Goal: Task Accomplishment & Management: Complete application form

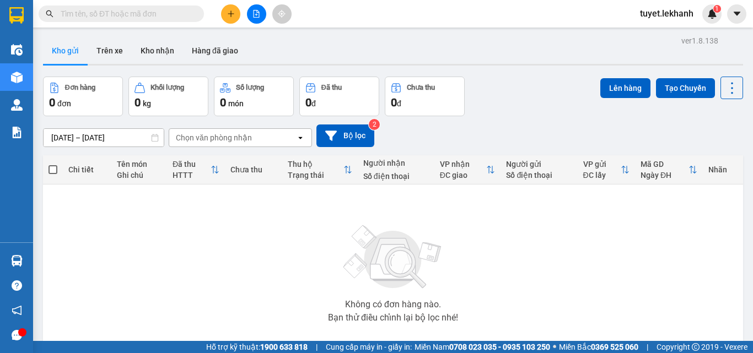
click at [228, 13] on icon "plus" at bounding box center [231, 14] width 8 height 8
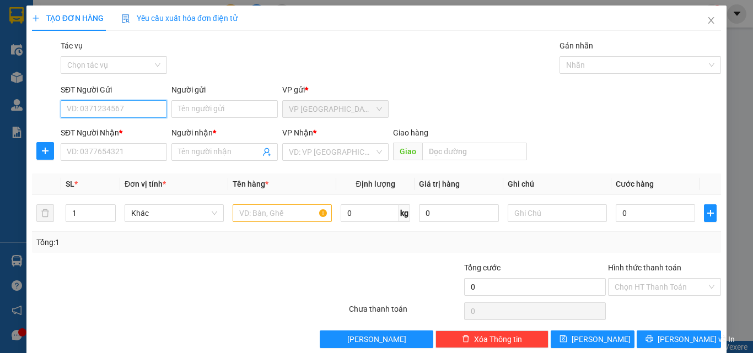
click at [156, 115] on input "SĐT Người Gửi" at bounding box center [114, 109] width 106 height 18
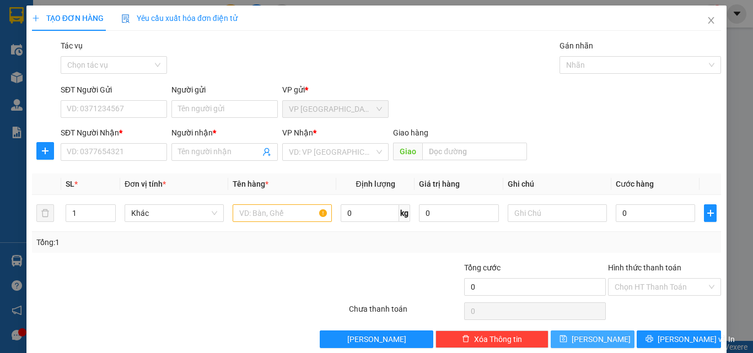
click at [626, 343] on button "[PERSON_NAME]" at bounding box center [593, 340] width 84 height 18
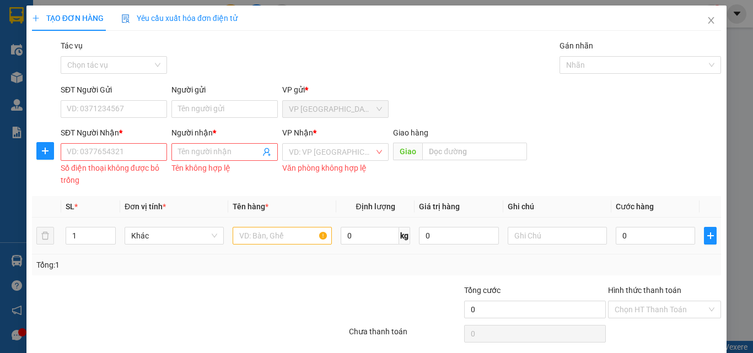
click at [595, 225] on div at bounding box center [557, 236] width 99 height 22
drag, startPoint x: 595, startPoint y: 225, endPoint x: 588, endPoint y: 320, distance: 95.1
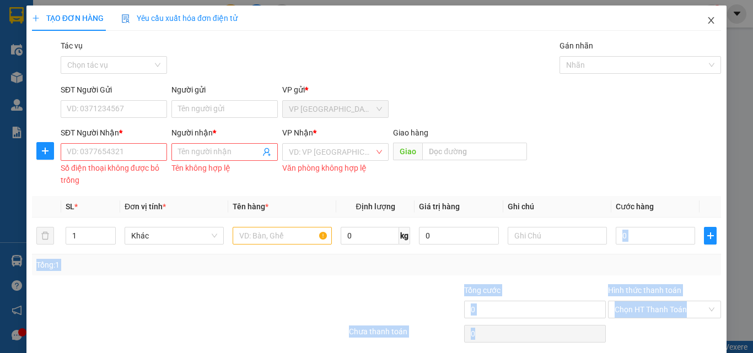
click at [709, 22] on span "Close" at bounding box center [711, 21] width 31 height 31
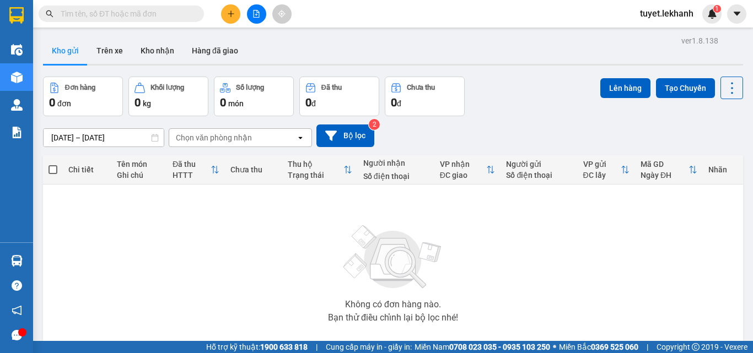
click at [232, 18] on button at bounding box center [230, 13] width 19 height 19
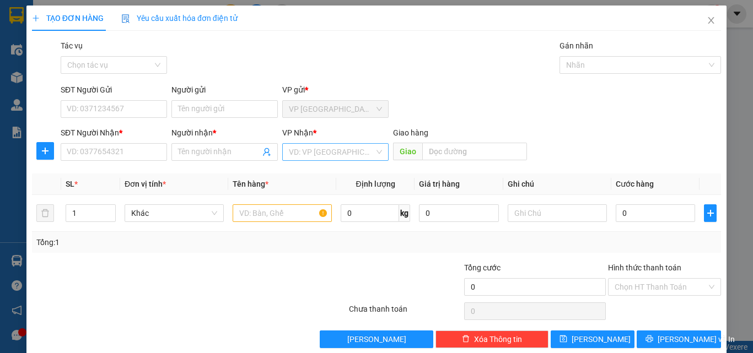
click at [330, 154] on input "search" at bounding box center [331, 152] width 85 height 17
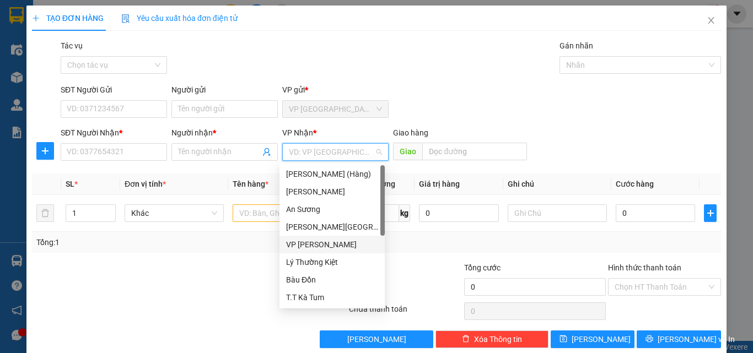
click at [319, 240] on div "VP [PERSON_NAME]" at bounding box center [332, 245] width 92 height 12
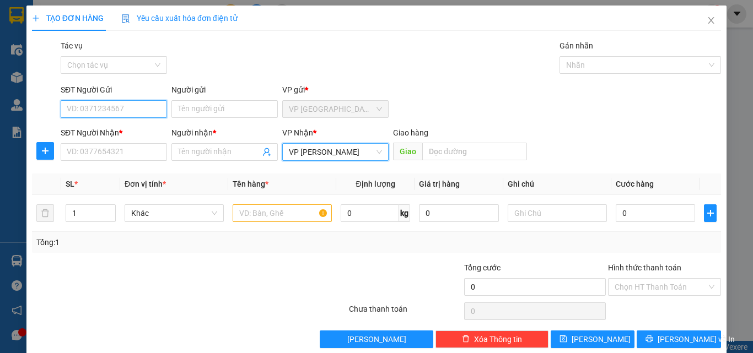
click at [137, 113] on input "SĐT Người Gửi" at bounding box center [114, 109] width 106 height 18
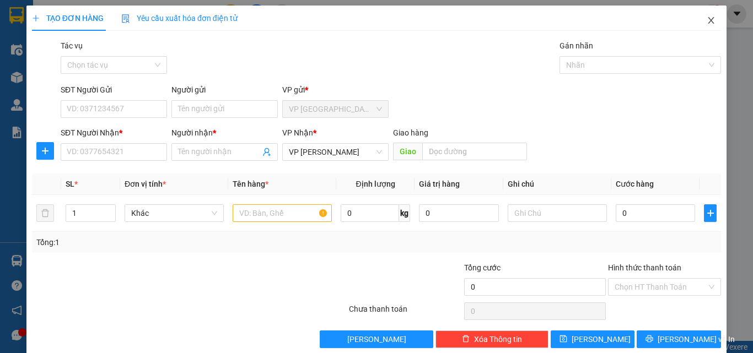
click at [707, 20] on icon "close" at bounding box center [711, 20] width 9 height 9
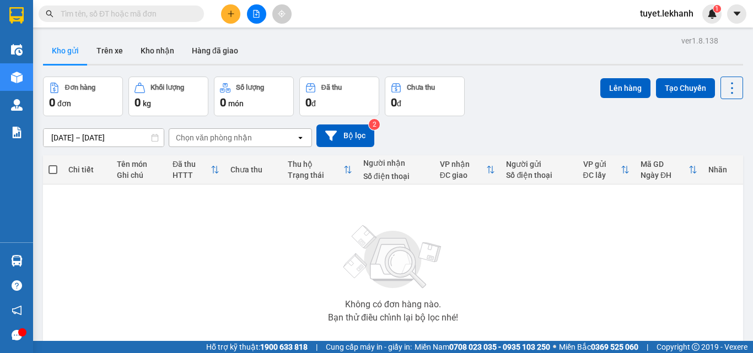
click at [176, 13] on input "text" at bounding box center [126, 14] width 130 height 12
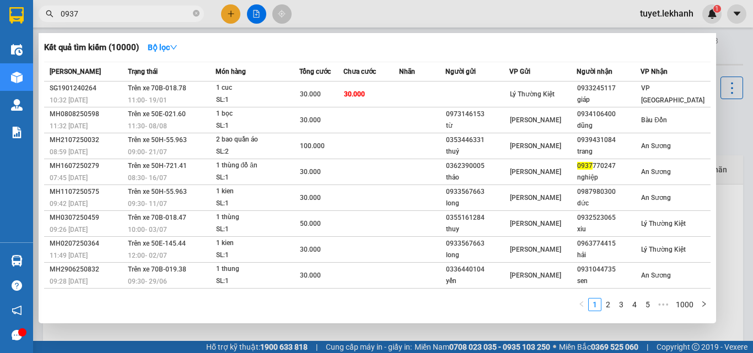
click at [176, 17] on input "0937" at bounding box center [126, 14] width 130 height 12
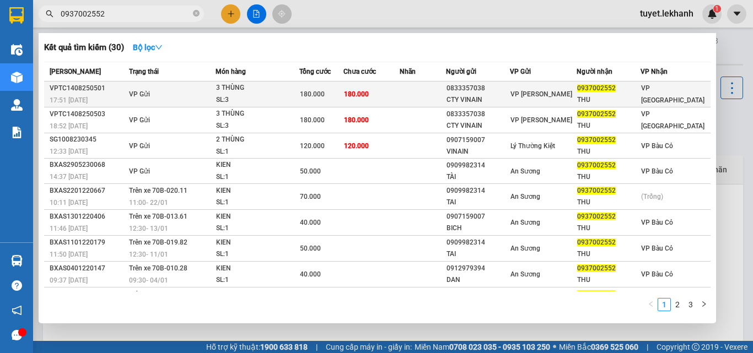
type input "0937002552"
click at [385, 91] on td "180.000" at bounding box center [371, 95] width 57 height 26
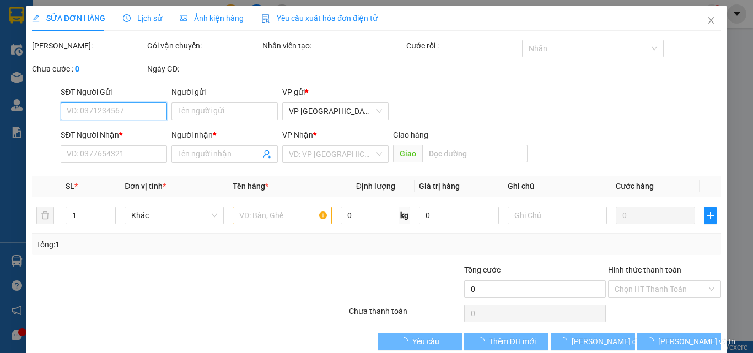
type input "0833357038"
type input "CTY VINAIN"
type input "0937002552"
type input "THU"
type input "180.000"
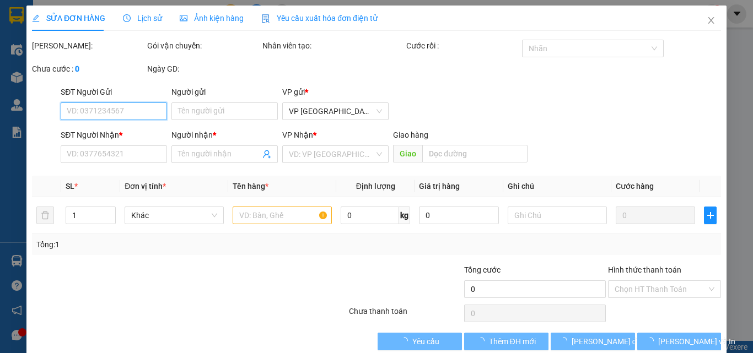
type input "180.000"
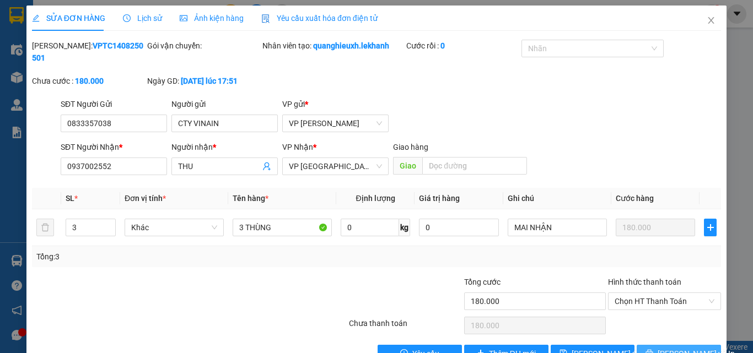
click at [665, 345] on button "[PERSON_NAME] và In" at bounding box center [679, 354] width 84 height 18
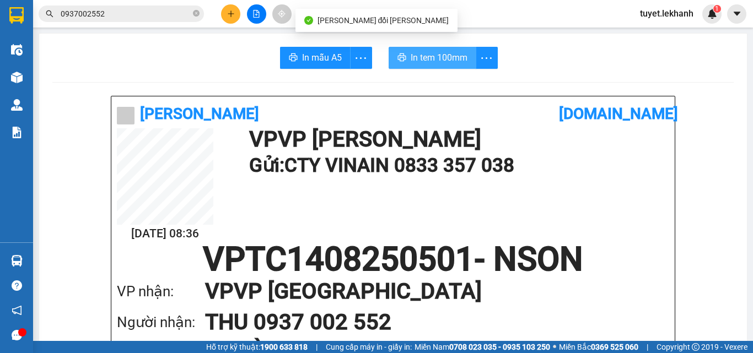
click at [436, 56] on span "In tem 100mm" at bounding box center [439, 58] width 57 height 14
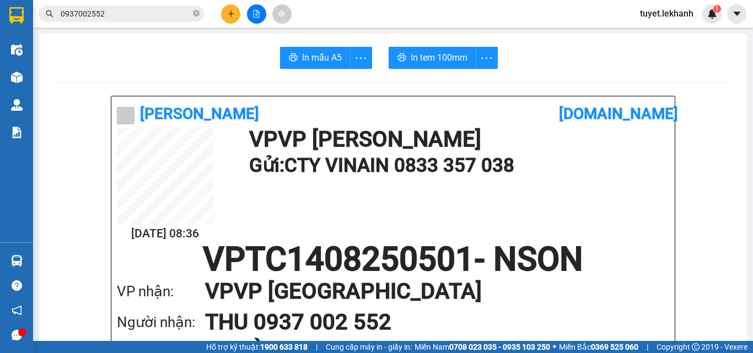
click at [163, 19] on input "0937002552" at bounding box center [126, 14] width 130 height 12
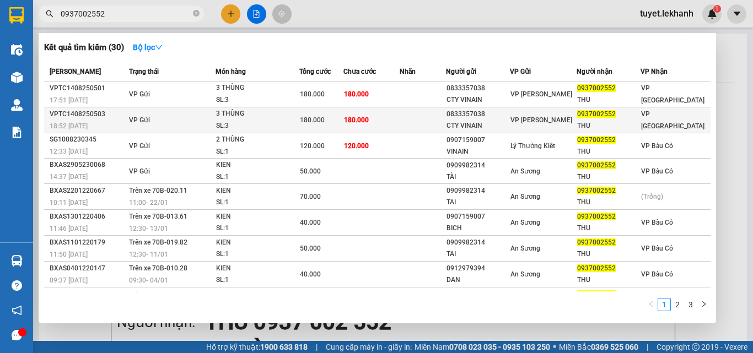
click at [196, 117] on td "VP Gửi" at bounding box center [171, 121] width 90 height 26
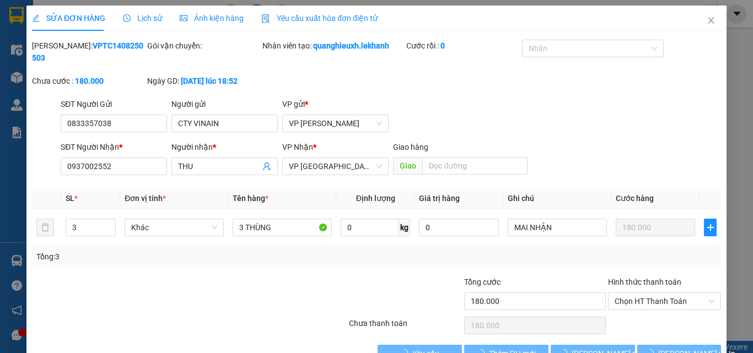
type input "0833357038"
type input "CTY VINAIN"
type input "0937002552"
type input "THU"
type input "180.000"
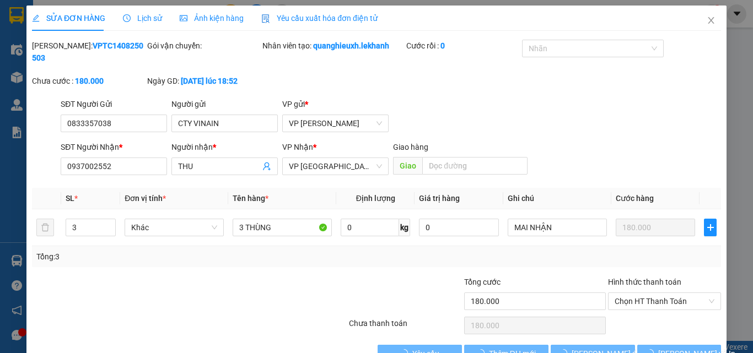
type input "180.000"
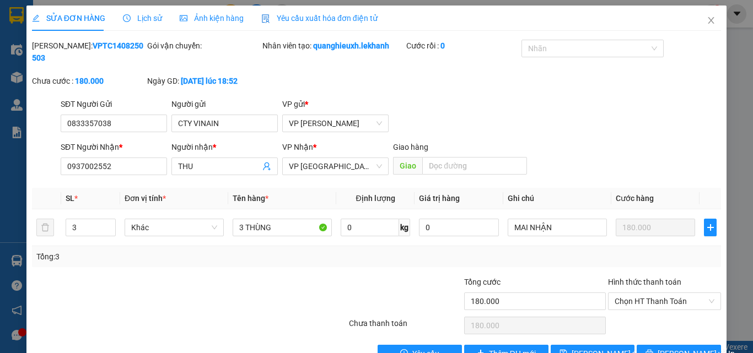
click at [659, 327] on div "Total Paid Fee 0 Total UnPaid Fee 180.000 Cash Collection Total Fee Mã ĐH: VPTC…" at bounding box center [376, 201] width 689 height 323
click at [663, 345] on button "[PERSON_NAME] và In" at bounding box center [679, 354] width 84 height 18
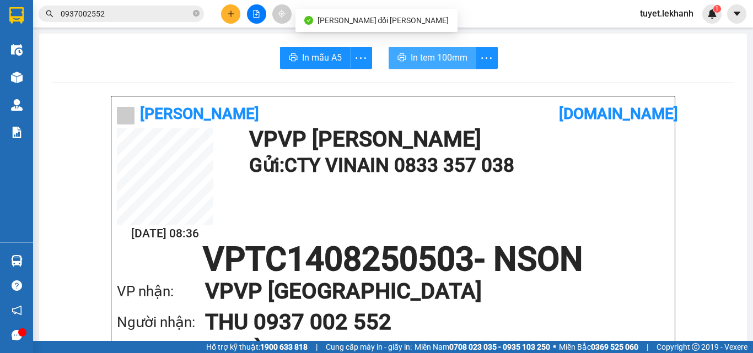
drag, startPoint x: 449, startPoint y: 53, endPoint x: 475, endPoint y: 82, distance: 38.2
click at [449, 54] on span "In tem 100mm" at bounding box center [439, 58] width 57 height 14
